Goal: Information Seeking & Learning: Find specific page/section

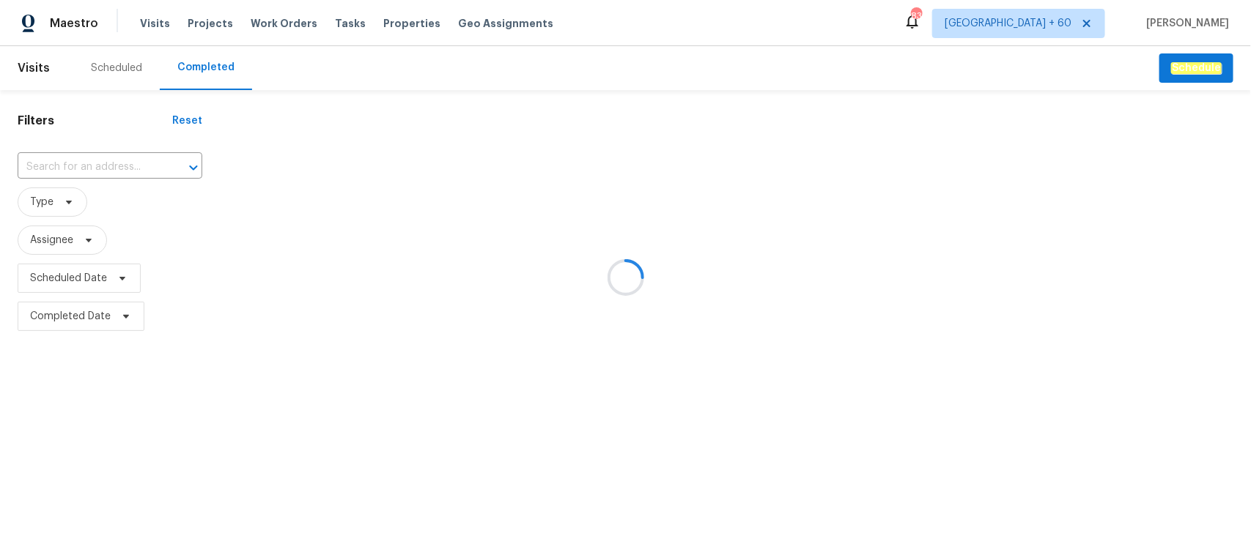
click at [92, 166] on div at bounding box center [625, 277] width 1251 height 555
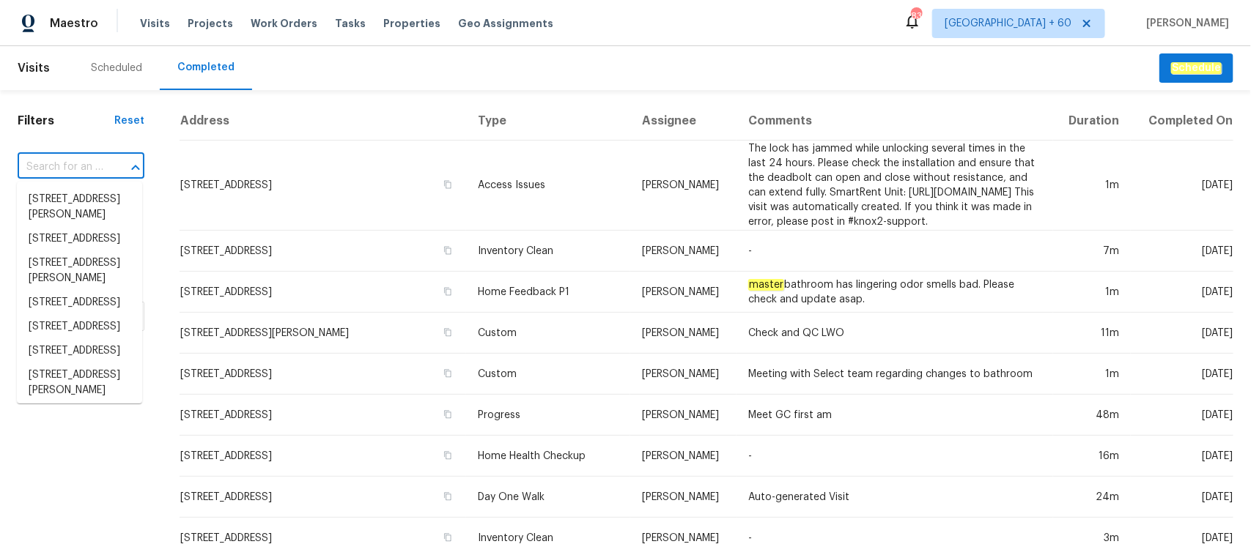
click at [71, 166] on input "text" at bounding box center [61, 167] width 86 height 23
paste input "[STREET_ADDRESS][PERSON_NAME][DATE]"
type input "[STREET_ADDRESS][PERSON_NAME][DATE]"
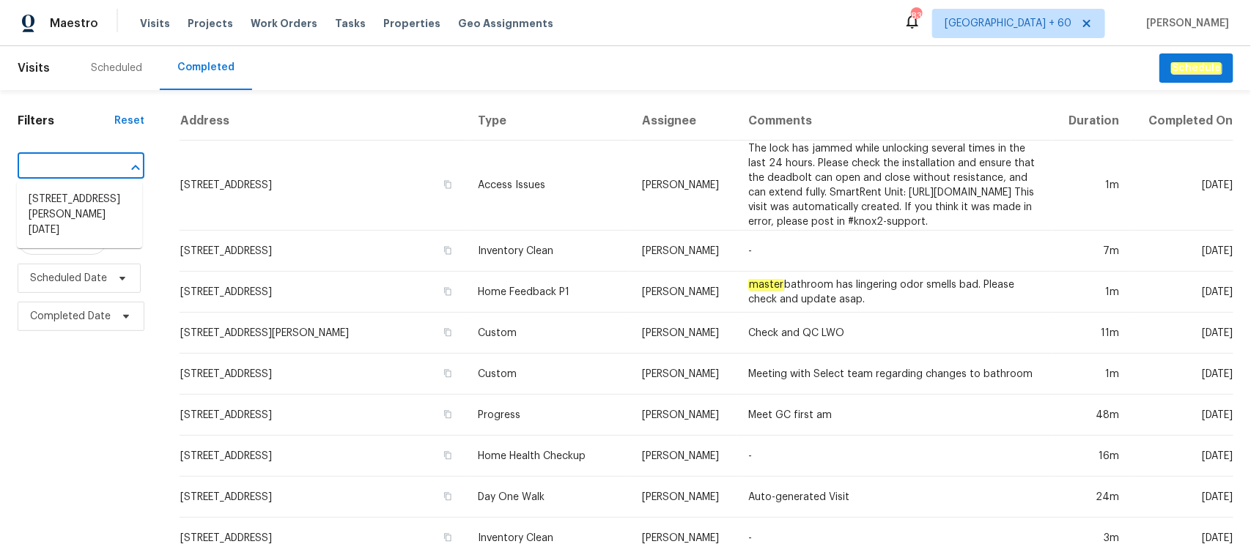
click at [81, 215] on li "[STREET_ADDRESS][PERSON_NAME][DATE]" at bounding box center [79, 215] width 125 height 55
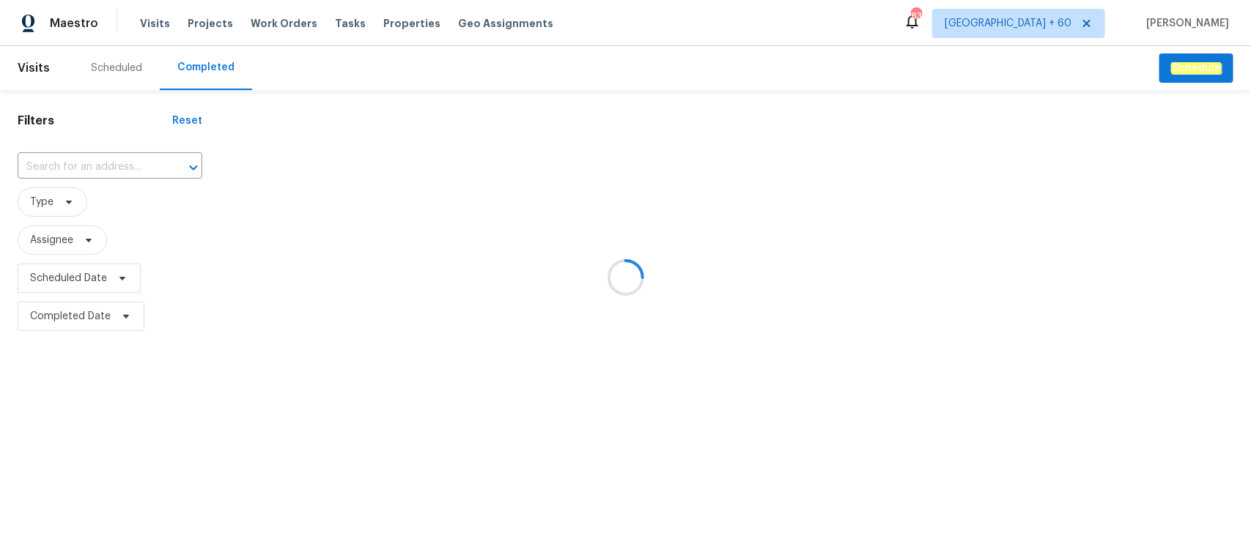
type input "[STREET_ADDRESS][PERSON_NAME][DATE]"
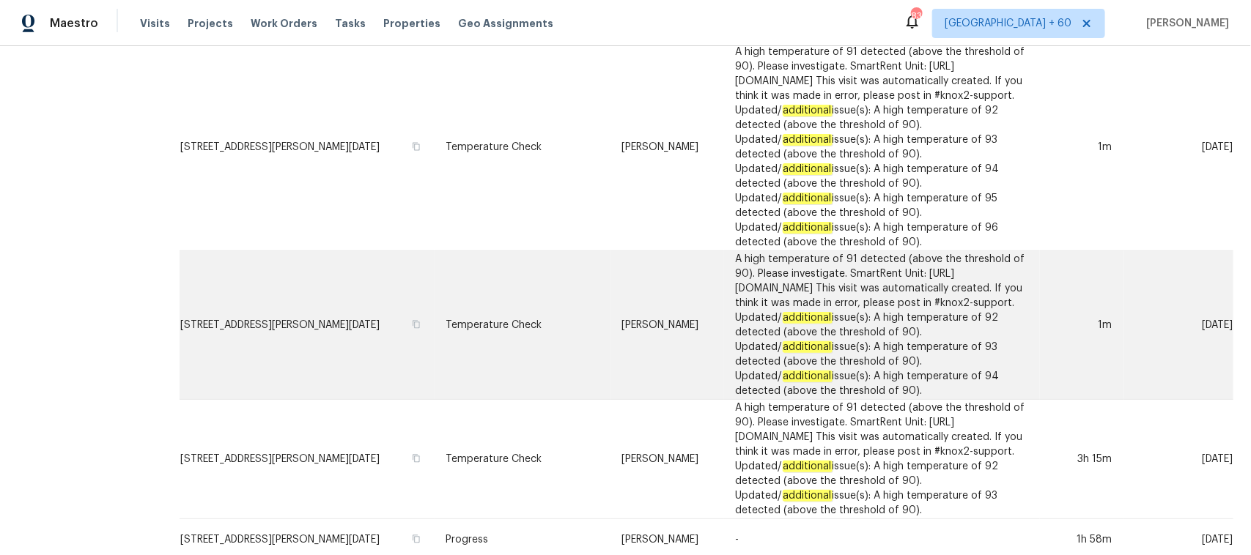
scroll to position [824, 0]
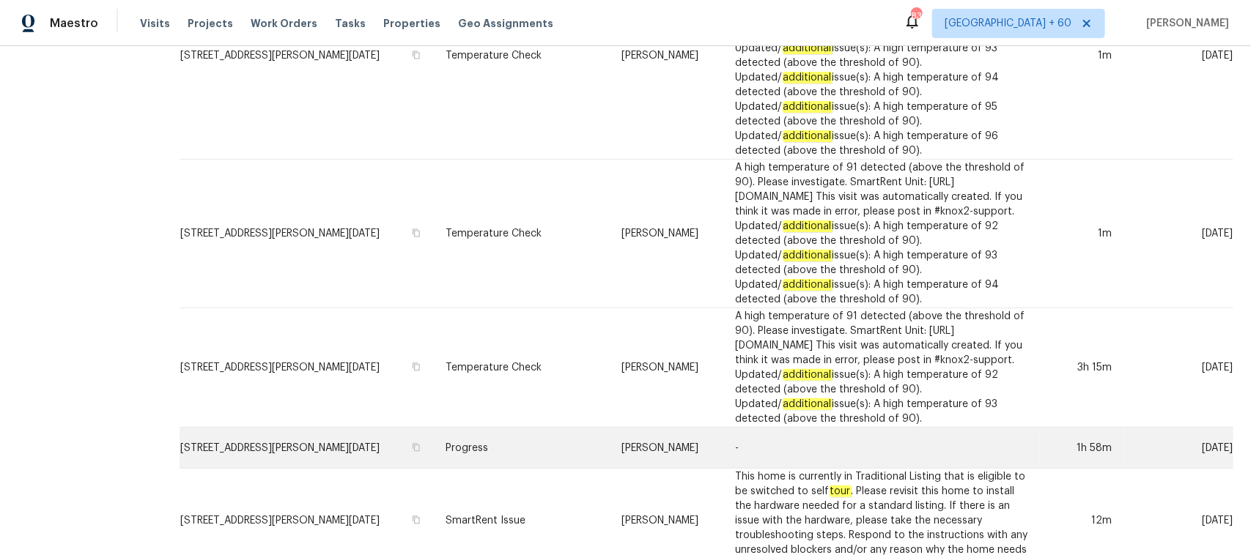
click at [473, 428] on td "Progress" at bounding box center [523, 448] width 176 height 41
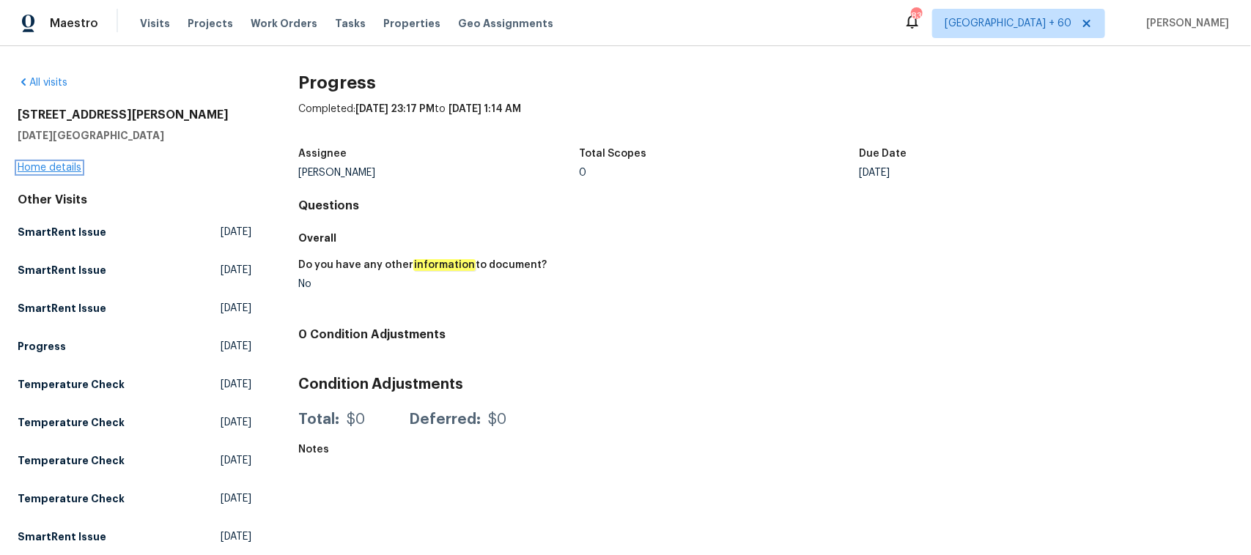
click at [52, 166] on link "Home details" at bounding box center [50, 168] width 64 height 10
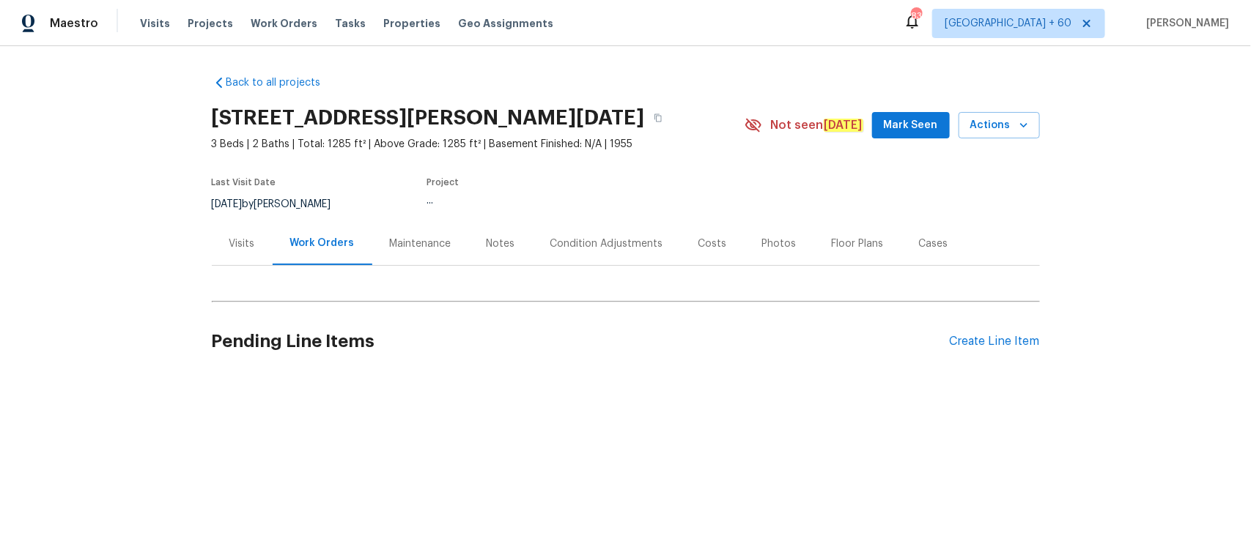
click at [758, 242] on div "Back to all projects [STREET_ADDRESS][PERSON_NAME][DATE] 3 Beds | 2 Baths | Tot…" at bounding box center [626, 226] width 828 height 324
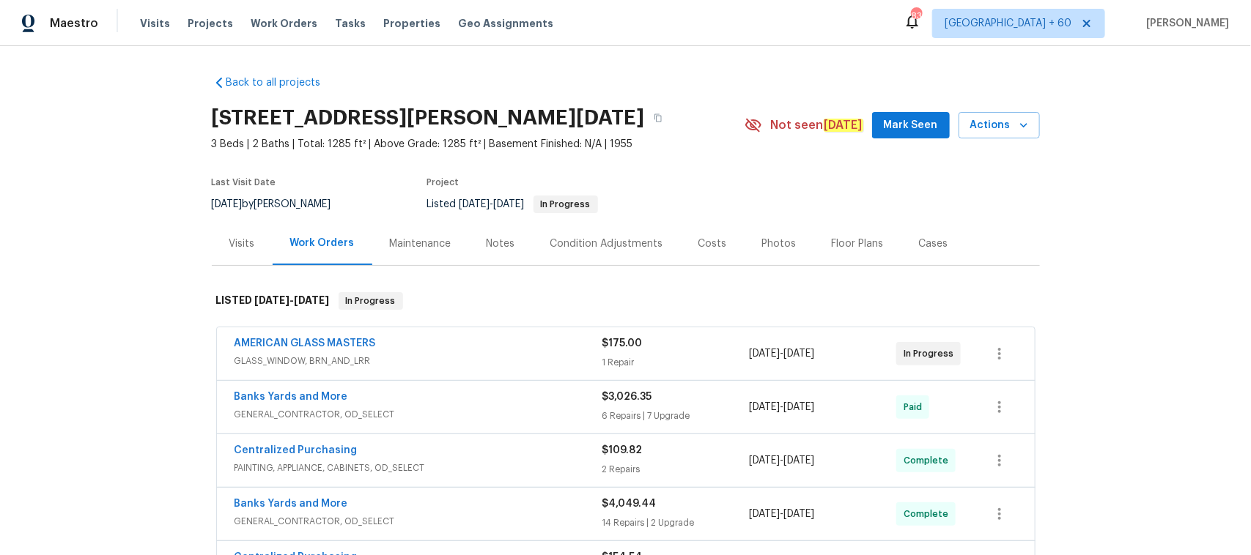
click at [769, 243] on div "Photos" at bounding box center [779, 244] width 34 height 15
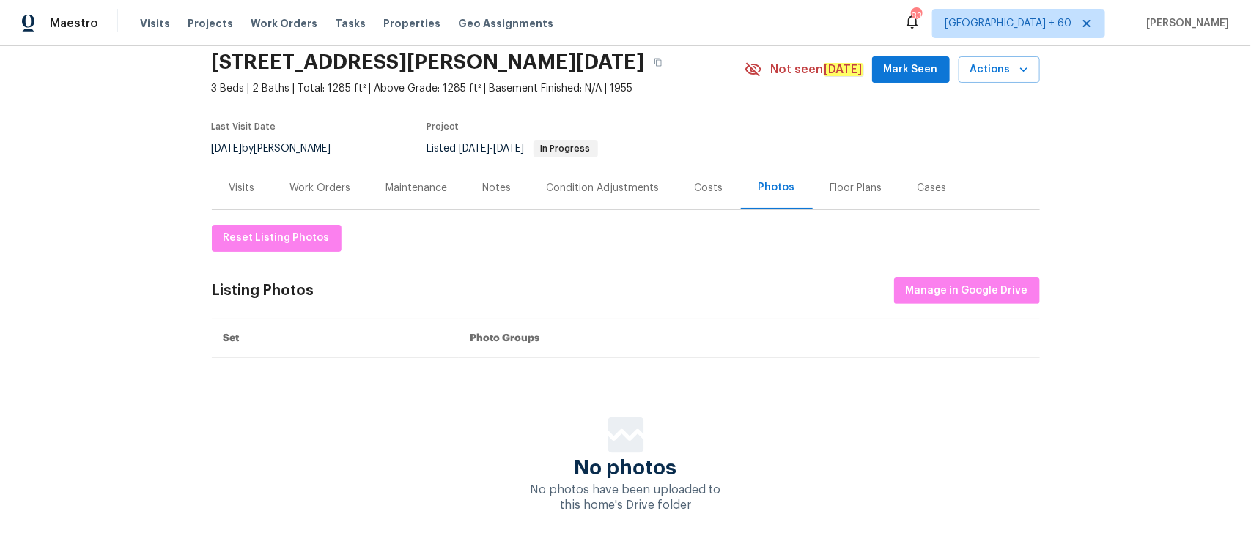
scroll to position [115, 0]
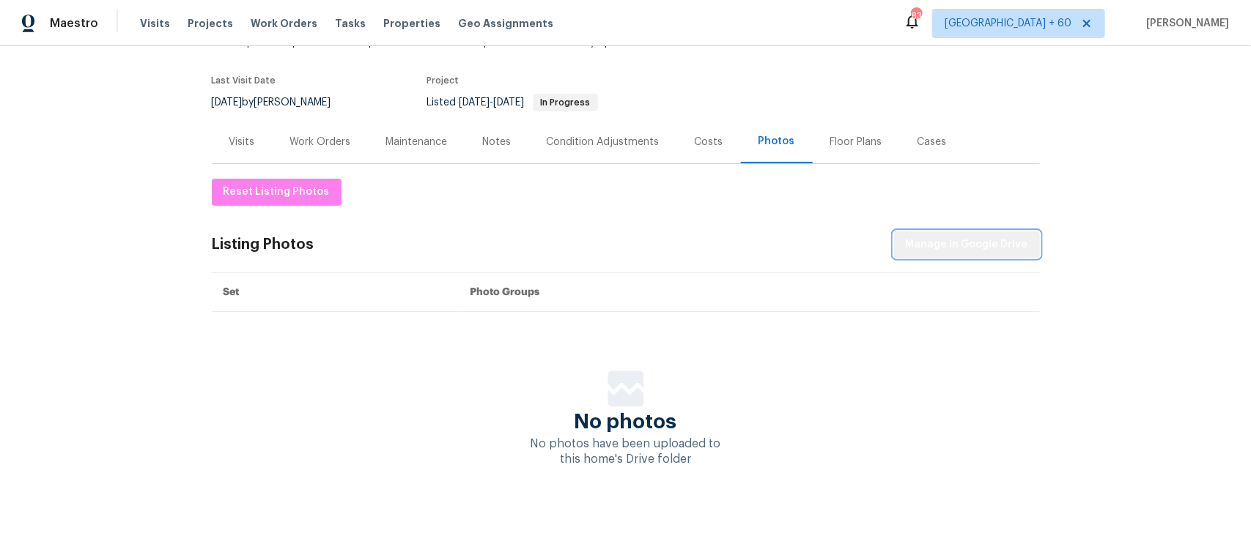
click at [995, 236] on span "Manage in Google Drive" at bounding box center [967, 245] width 122 height 18
